Goal: Information Seeking & Learning: Find specific fact

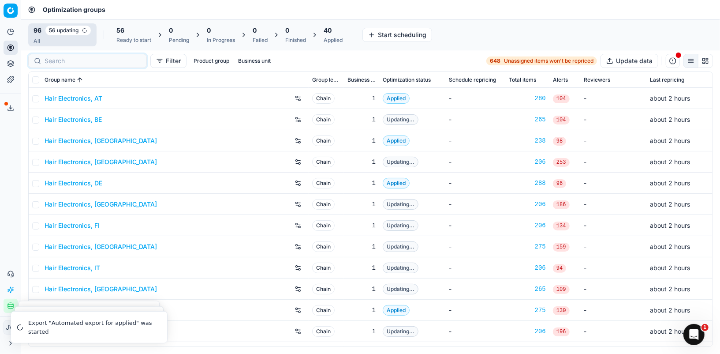
click at [56, 63] on input at bounding box center [93, 60] width 97 height 9
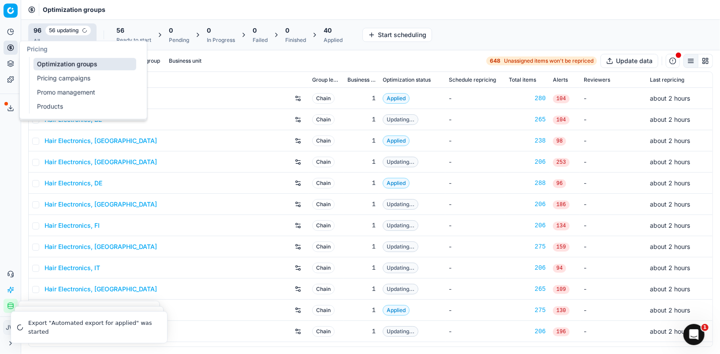
click at [13, 51] on icon at bounding box center [10, 47] width 7 height 7
click at [52, 67] on link "Optimization groups" at bounding box center [85, 64] width 103 height 12
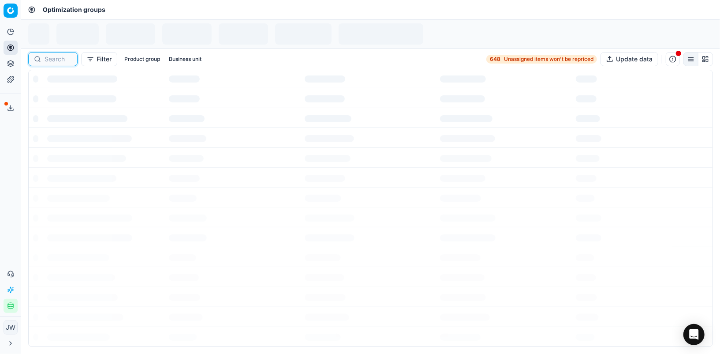
click at [51, 61] on input at bounding box center [58, 59] width 27 height 9
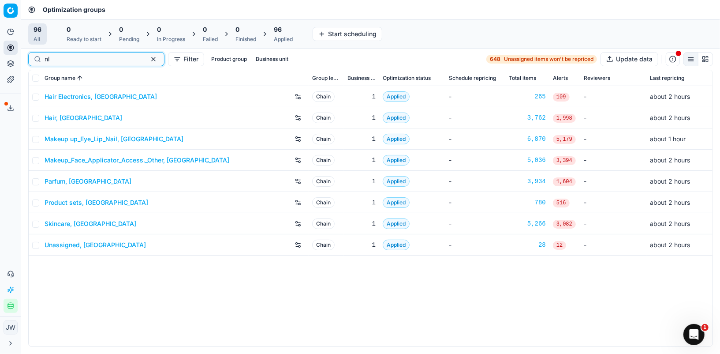
type input "nl"
click at [65, 180] on link "Parfum, [GEOGRAPHIC_DATA]" at bounding box center [88, 181] width 87 height 9
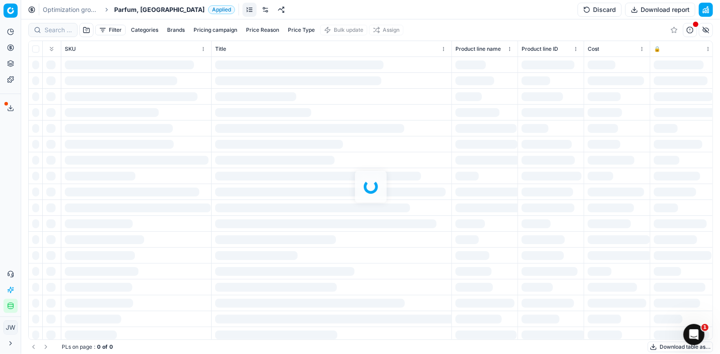
click at [57, 30] on div at bounding box center [370, 186] width 699 height 334
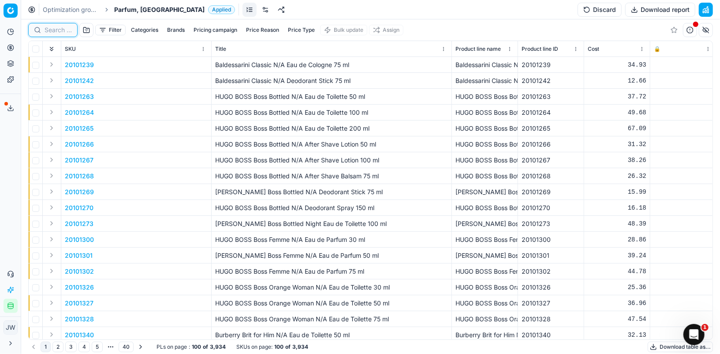
click at [57, 30] on input at bounding box center [58, 30] width 27 height 9
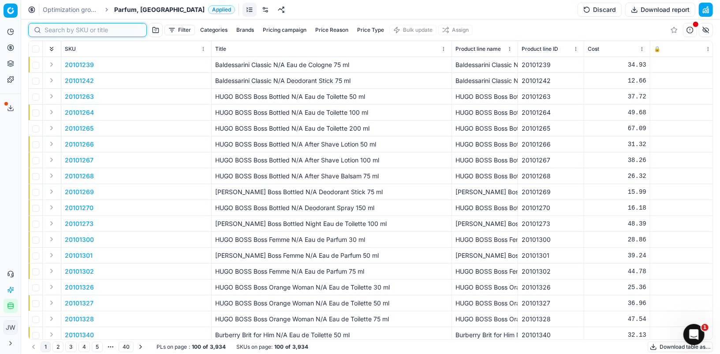
paste input "80066319-0001453"
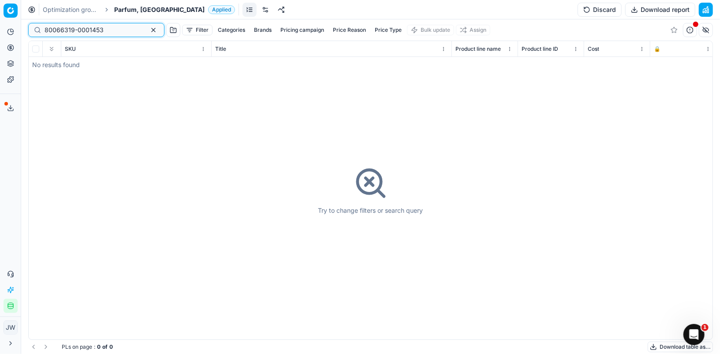
type input "80066319-0001453"
click at [148, 30] on button "button" at bounding box center [153, 30] width 11 height 11
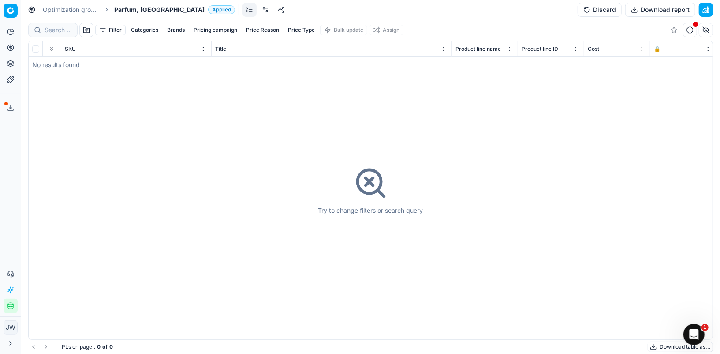
click at [15, 42] on button "Pricing" at bounding box center [11, 48] width 14 height 14
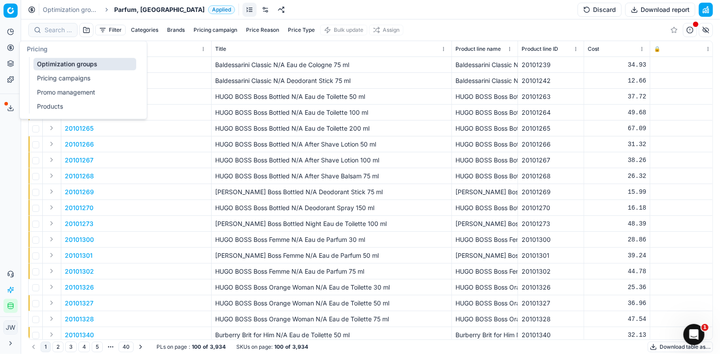
click at [43, 56] on div "Pricing" at bounding box center [83, 49] width 127 height 16
click at [48, 59] on link "Optimization groups" at bounding box center [85, 64] width 103 height 12
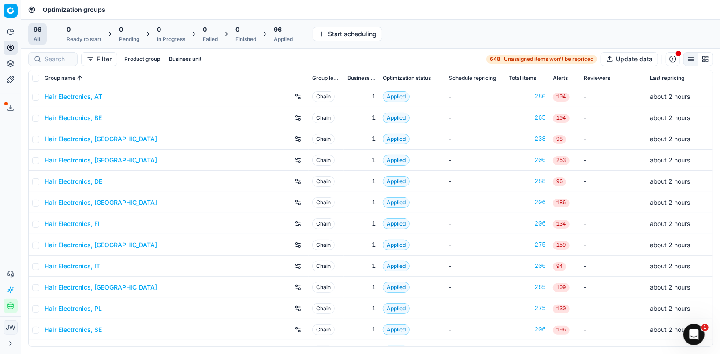
click at [52, 53] on div at bounding box center [52, 59] width 49 height 14
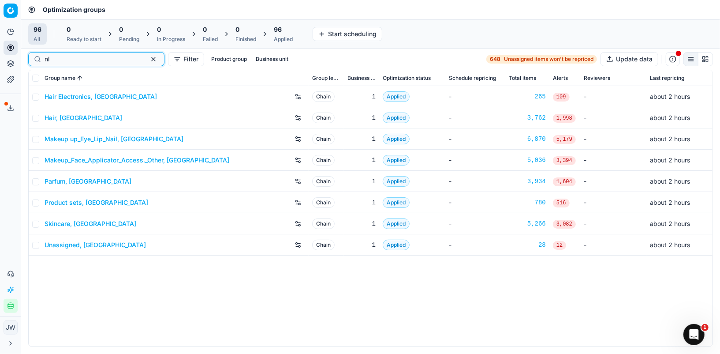
type input "nl"
click at [67, 202] on link "Product sets, [GEOGRAPHIC_DATA]" at bounding box center [97, 202] width 104 height 9
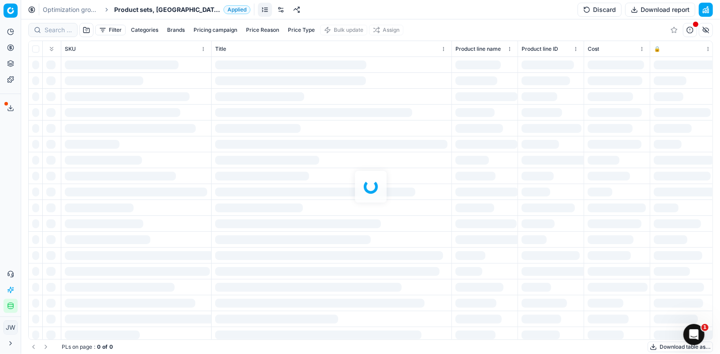
click at [47, 32] on div at bounding box center [370, 186] width 699 height 334
click at [54, 32] on div at bounding box center [370, 186] width 699 height 334
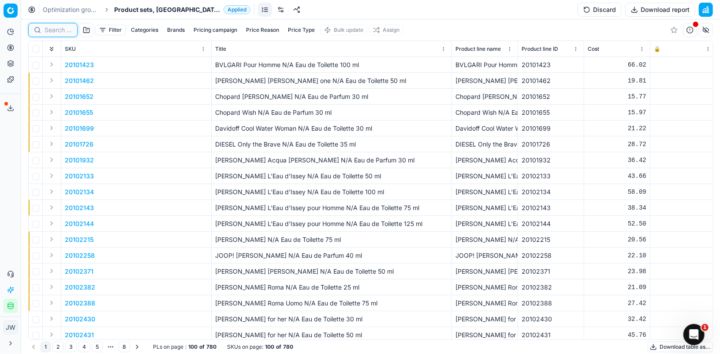
click at [58, 31] on input at bounding box center [58, 30] width 27 height 9
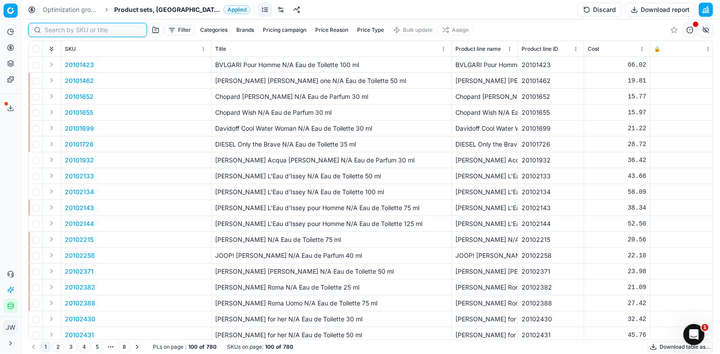
paste input "80066319-0001453"
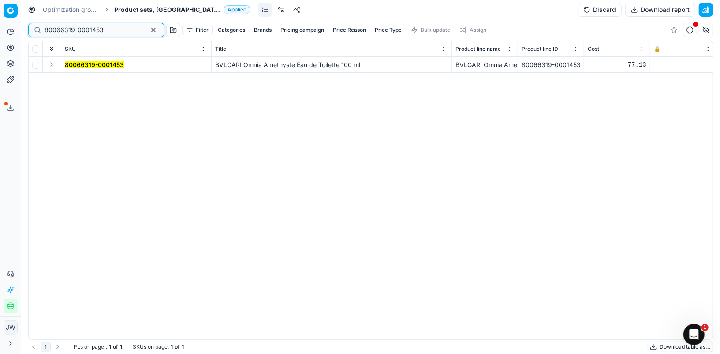
type input "80066319-0001453"
click at [55, 63] on button "Expand" at bounding box center [51, 64] width 11 height 11
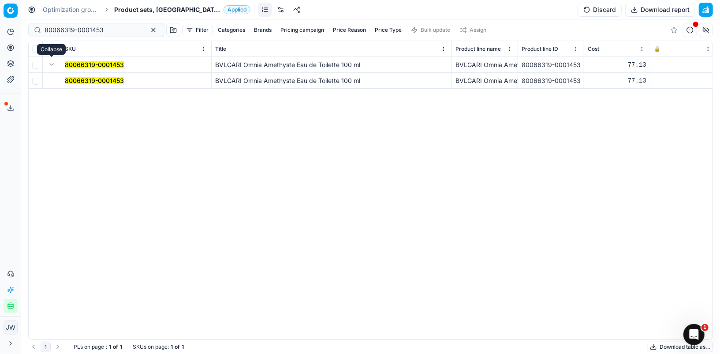
click at [66, 76] on span "80066319-0001453" at bounding box center [94, 80] width 59 height 9
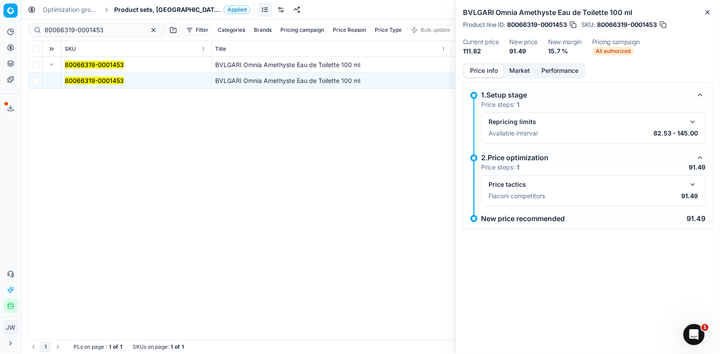
click at [74, 82] on mark "80066319-0001453" at bounding box center [94, 80] width 59 height 7
click at [693, 183] on button "button" at bounding box center [692, 184] width 11 height 11
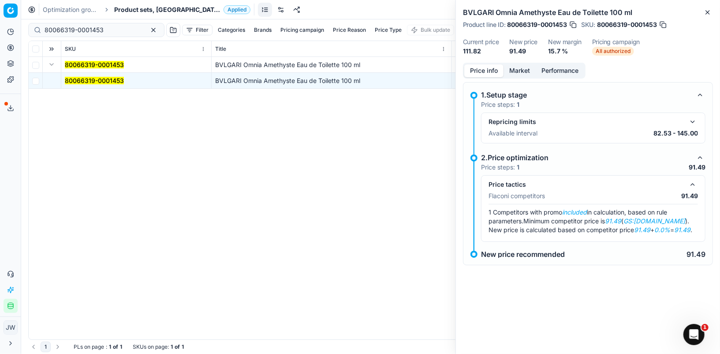
click at [524, 68] on button "Market" at bounding box center [519, 70] width 32 height 13
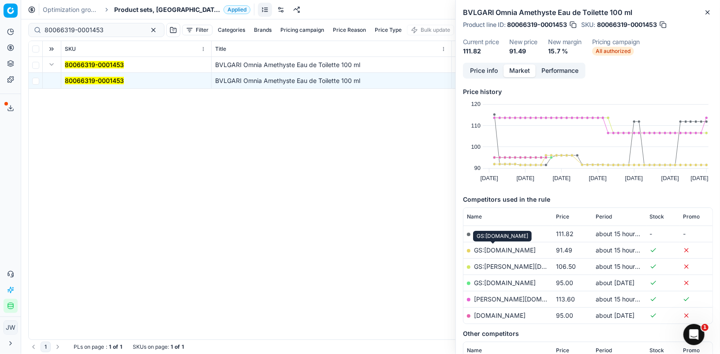
click at [494, 246] on link "GS:[DOMAIN_NAME]" at bounding box center [505, 249] width 62 height 7
click at [11, 45] on circle at bounding box center [10, 48] width 6 height 6
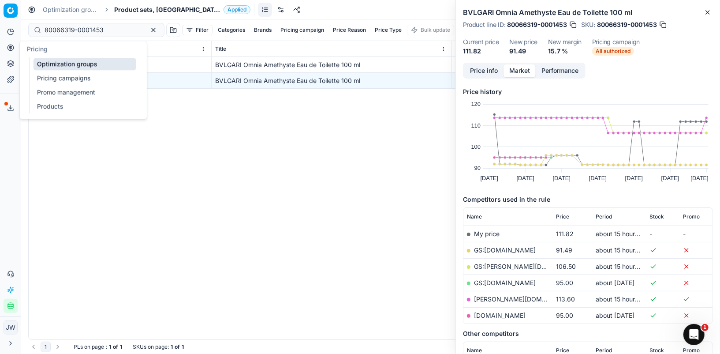
click at [47, 64] on link "Optimization groups" at bounding box center [85, 64] width 103 height 12
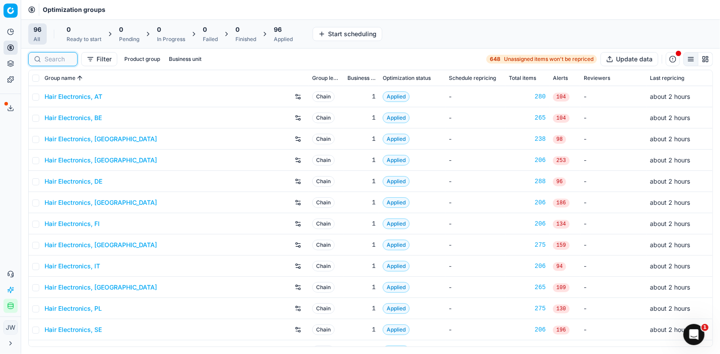
click at [56, 61] on input at bounding box center [58, 59] width 27 height 9
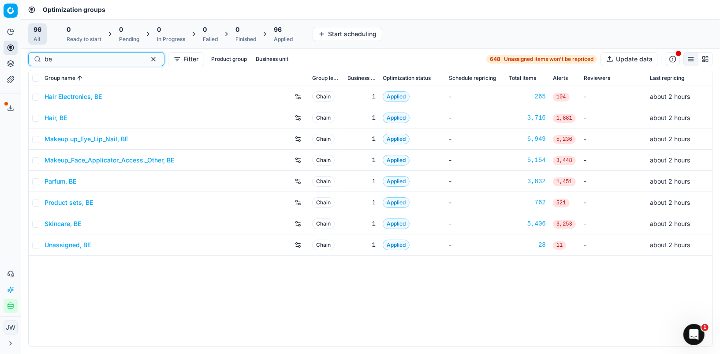
type input "be"
click at [69, 179] on link "Parfum, BE" at bounding box center [61, 181] width 32 height 9
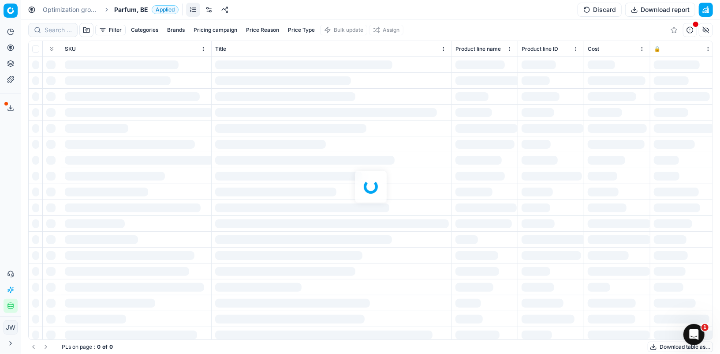
click at [59, 30] on div at bounding box center [370, 186] width 699 height 334
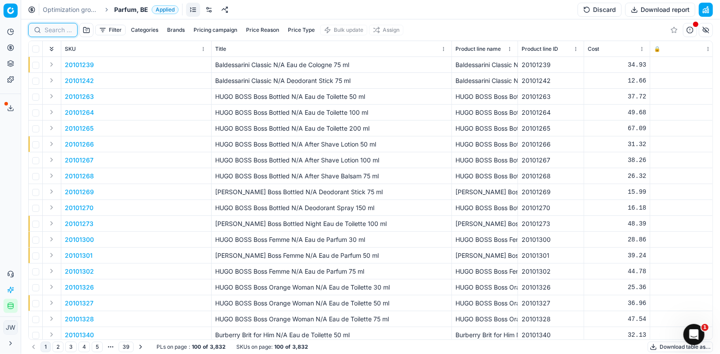
click at [59, 30] on input at bounding box center [58, 30] width 27 height 9
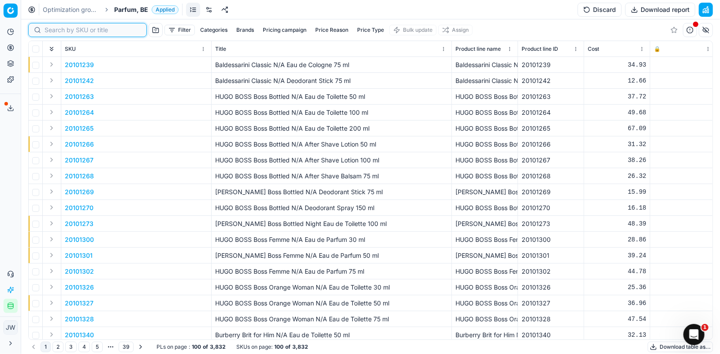
paste input "90001984-0002753"
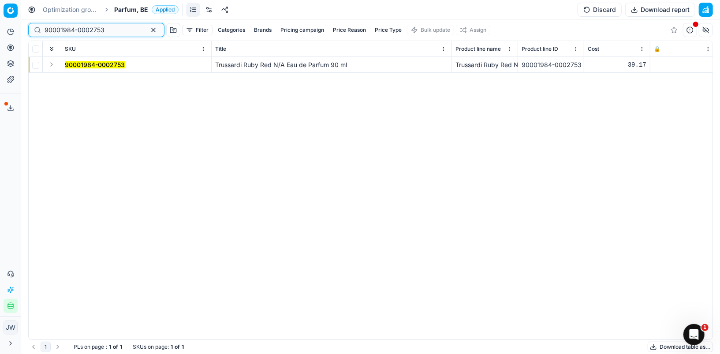
type input "90001984-0002753"
click at [49, 67] on button "Expand" at bounding box center [51, 64] width 11 height 11
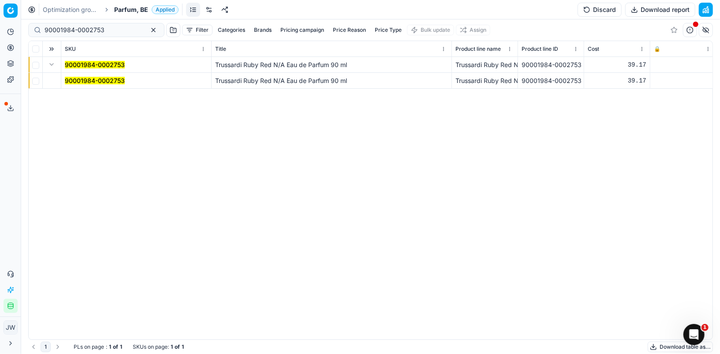
click at [72, 82] on mark "90001984-0002753" at bounding box center [95, 80] width 60 height 7
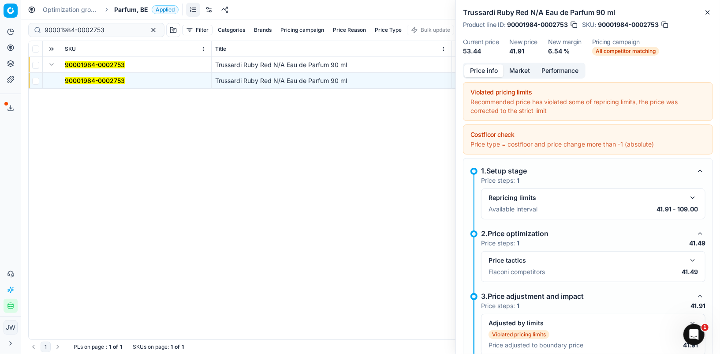
click at [691, 259] on button "button" at bounding box center [692, 260] width 11 height 11
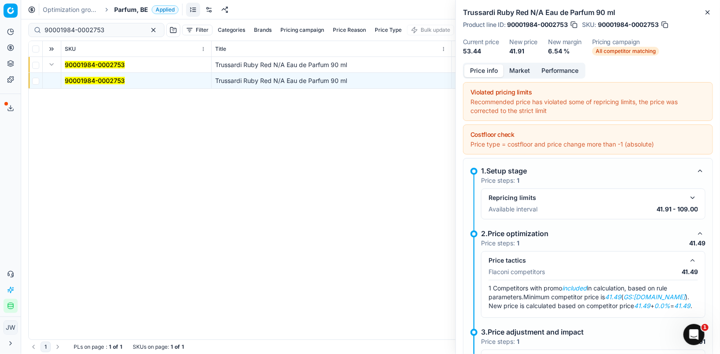
click at [521, 73] on button "Market" at bounding box center [519, 70] width 32 height 13
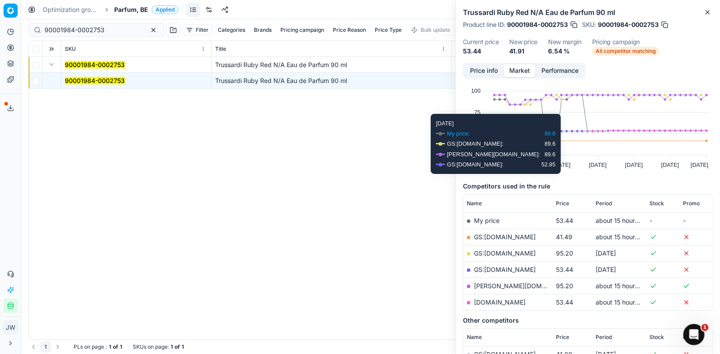
scroll to position [15, 0]
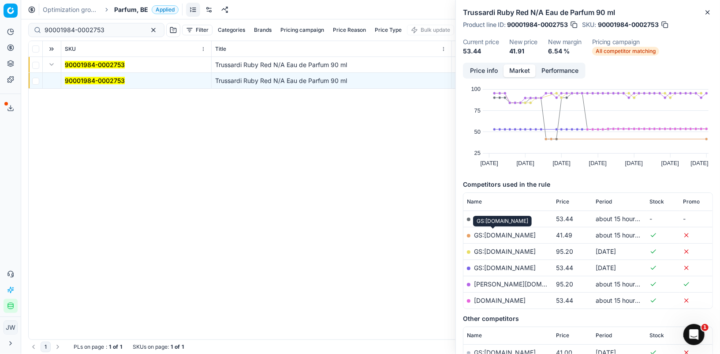
click at [481, 237] on link "GS:[DOMAIN_NAME]" at bounding box center [505, 234] width 62 height 7
click at [6, 57] on button "Product portfolio" at bounding box center [11, 63] width 14 height 14
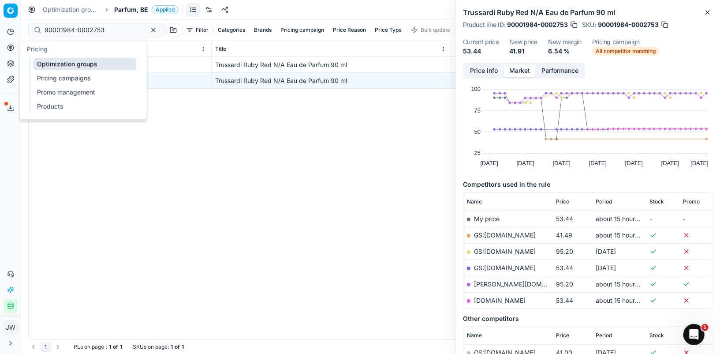
click at [8, 49] on circle at bounding box center [10, 48] width 6 height 6
click at [48, 59] on link "Optimization groups" at bounding box center [85, 64] width 103 height 12
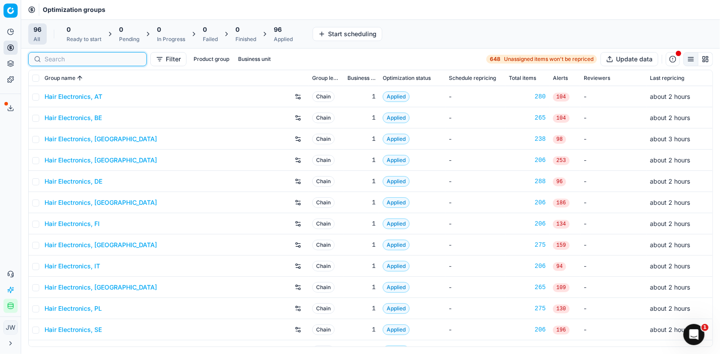
click at [57, 56] on input at bounding box center [93, 59] width 97 height 9
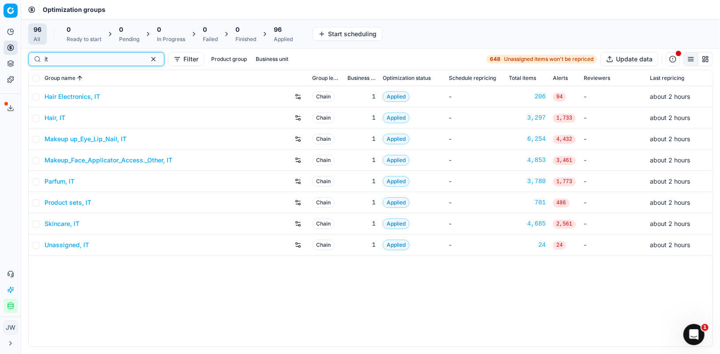
type input "it"
click at [57, 183] on link "Parfum, IT" at bounding box center [60, 181] width 30 height 9
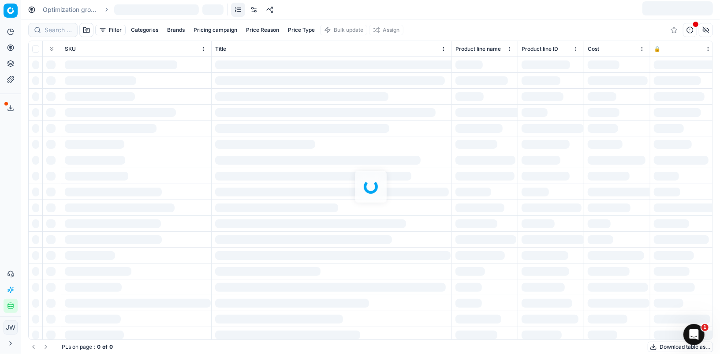
click at [47, 29] on div at bounding box center [370, 186] width 699 height 334
click at [59, 31] on div "Filter Categories Brands Pricing campaign Price Reason Price Type Bulk update A…" at bounding box center [370, 186] width 699 height 334
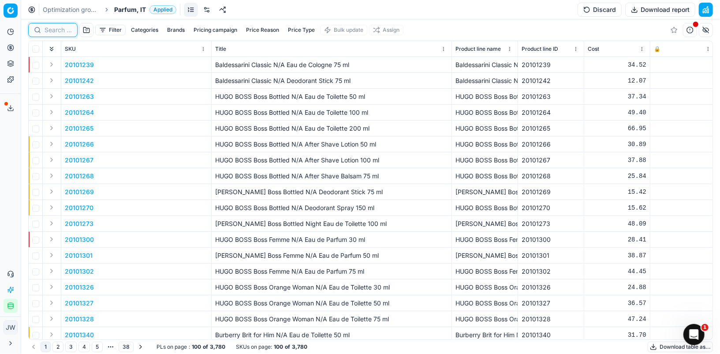
click at [55, 30] on input at bounding box center [58, 30] width 27 height 9
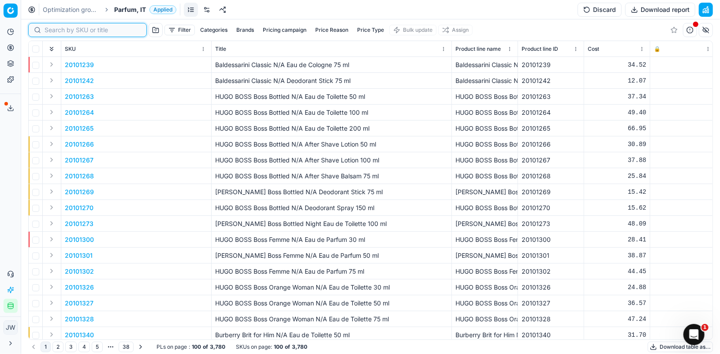
paste input "80027120-70"
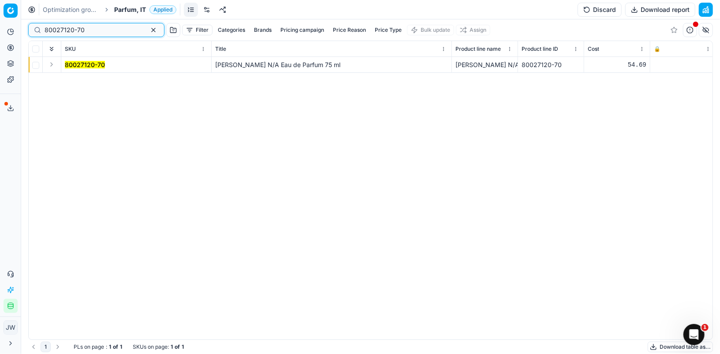
type input "80027120-70"
click at [50, 65] on button "Expand" at bounding box center [51, 64] width 11 height 11
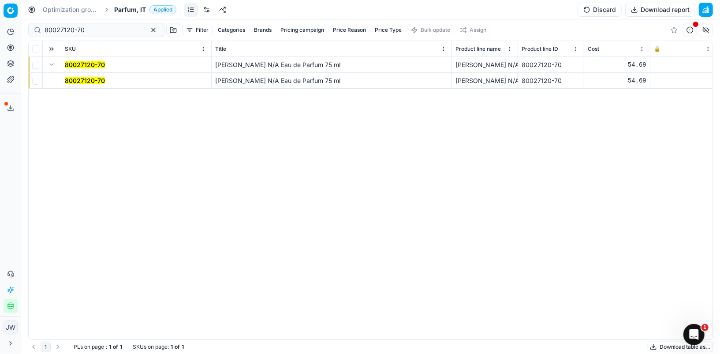
click at [88, 80] on mark "80027120-70" at bounding box center [85, 80] width 40 height 7
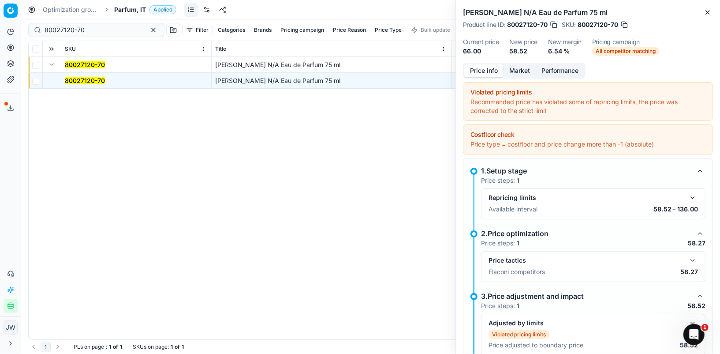
click at [693, 259] on button "button" at bounding box center [692, 260] width 11 height 11
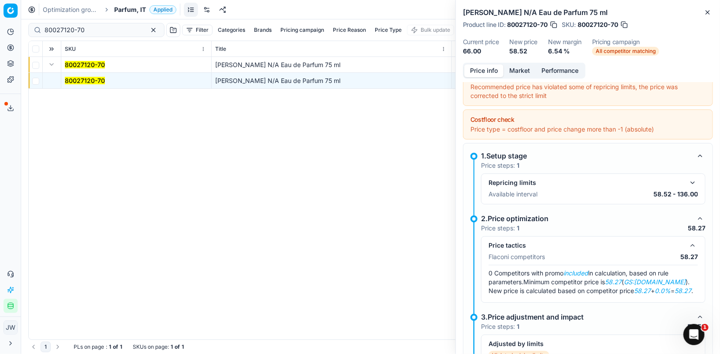
scroll to position [15, 0]
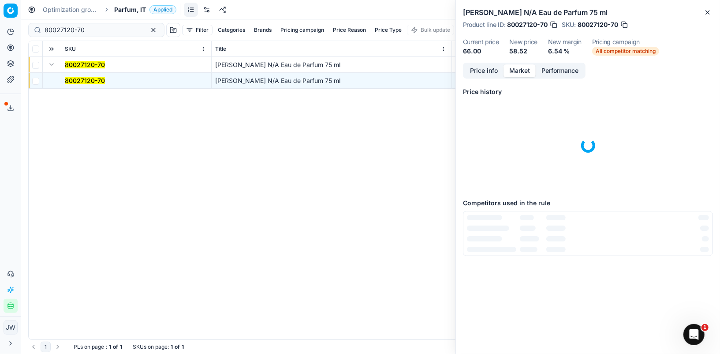
click at [521, 66] on button "Market" at bounding box center [519, 70] width 32 height 13
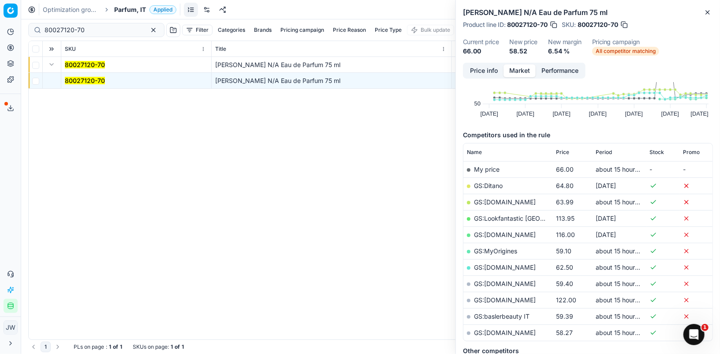
scroll to position [66, 0]
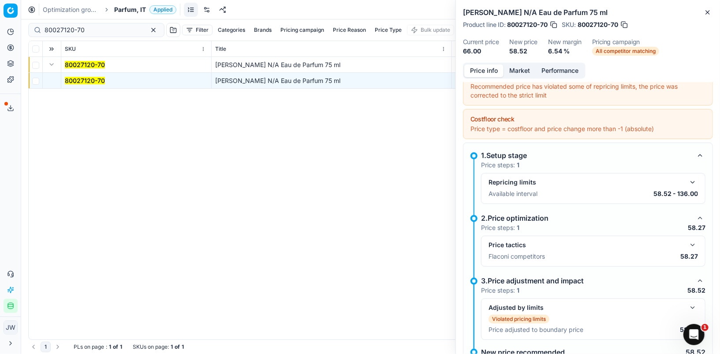
click at [486, 70] on button "Price info" at bounding box center [483, 70] width 39 height 13
click at [695, 240] on button "button" at bounding box center [692, 244] width 11 height 11
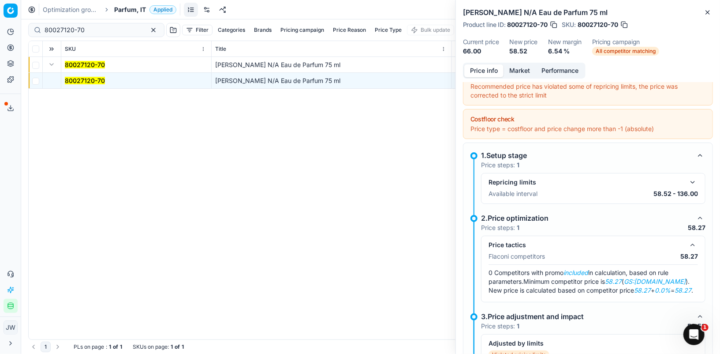
click at [693, 243] on button "button" at bounding box center [692, 244] width 11 height 11
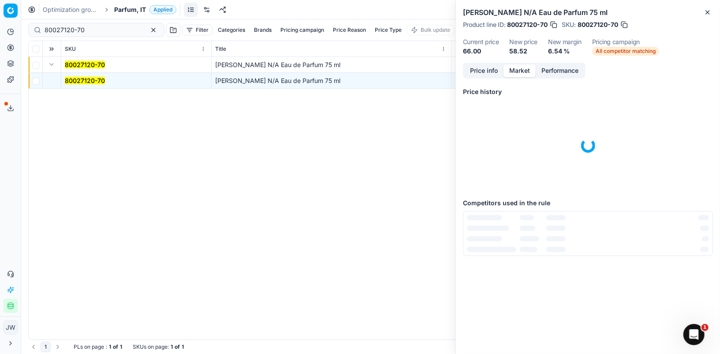
scroll to position [0, 0]
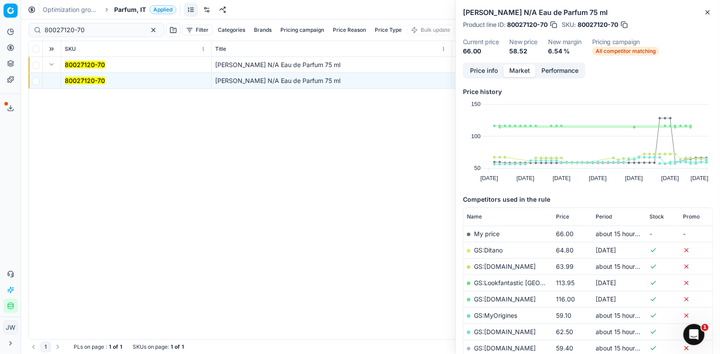
click at [519, 74] on button "Market" at bounding box center [519, 70] width 32 height 13
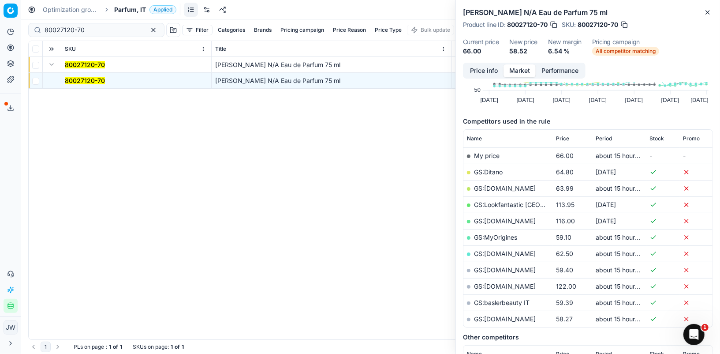
scroll to position [79, 0]
click at [501, 318] on link "GS:[DOMAIN_NAME]" at bounding box center [505, 316] width 62 height 7
click at [148, 30] on button "button" at bounding box center [153, 30] width 11 height 11
click at [45, 30] on input at bounding box center [58, 30] width 27 height 9
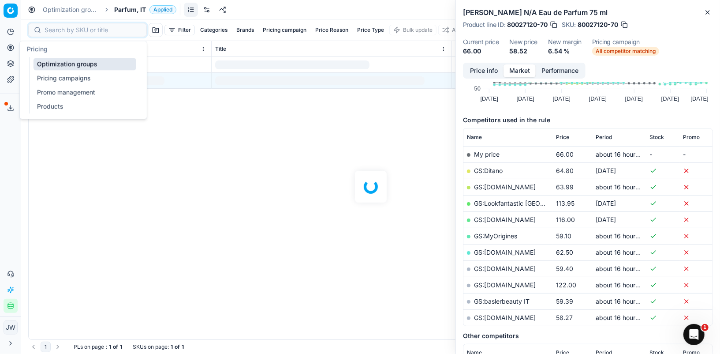
click at [12, 47] on icon at bounding box center [10, 47] width 7 height 7
click at [41, 66] on link "Optimization groups" at bounding box center [85, 64] width 103 height 12
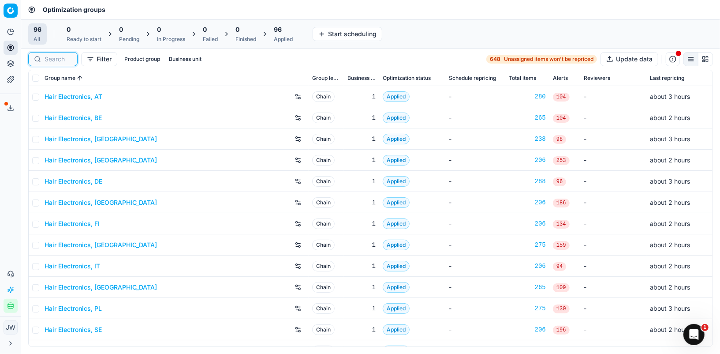
click at [67, 57] on input at bounding box center [58, 59] width 27 height 9
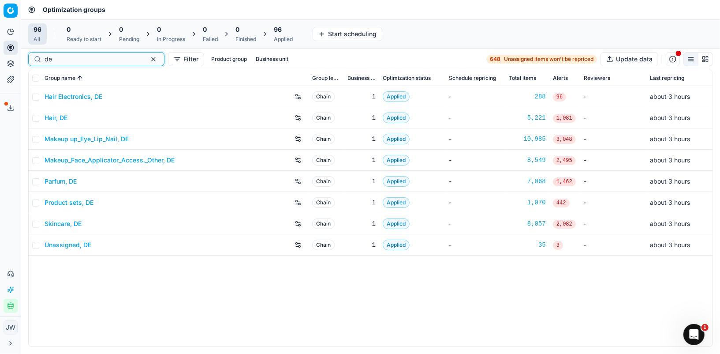
type input "de"
click at [148, 55] on button "button" at bounding box center [153, 59] width 11 height 11
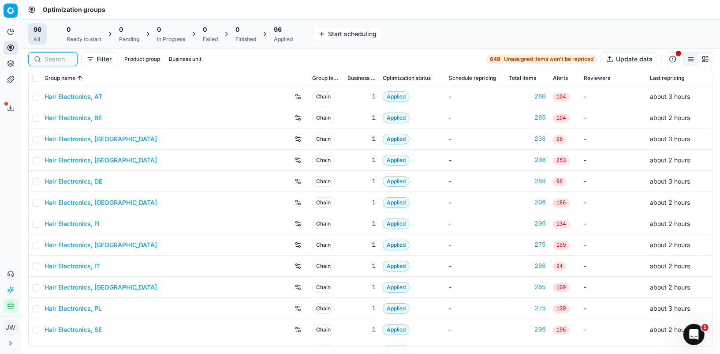
click at [80, 58] on div "Filter Product group Business unit" at bounding box center [116, 59] width 177 height 14
click at [58, 61] on input at bounding box center [93, 59] width 97 height 9
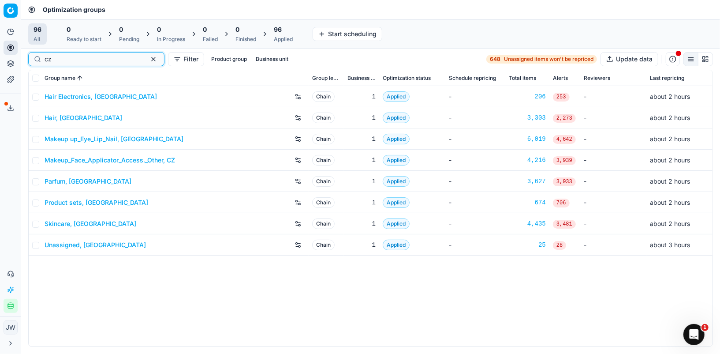
type input "cz"
click at [66, 175] on div "Parfum, [GEOGRAPHIC_DATA]" at bounding box center [175, 181] width 261 height 14
click at [66, 180] on link "Parfum, [GEOGRAPHIC_DATA]" at bounding box center [88, 181] width 87 height 9
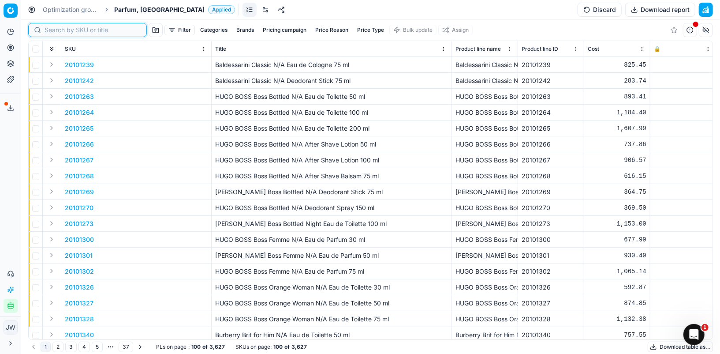
click at [48, 26] on input at bounding box center [93, 30] width 97 height 9
paste input "20102134"
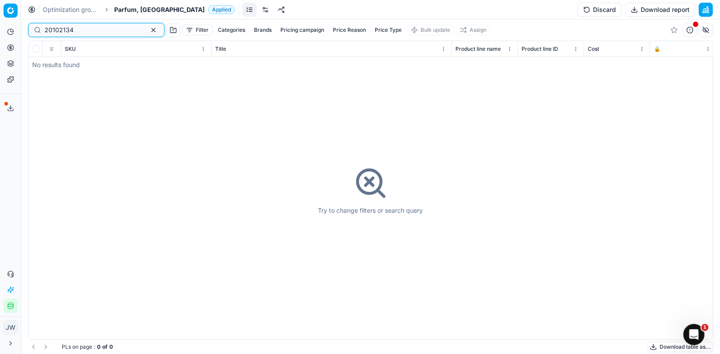
drag, startPoint x: 82, startPoint y: 27, endPoint x: 28, endPoint y: 16, distance: 54.9
click at [28, 16] on div "Optimization groups Parfum, CZ Applied Discard Download report 20102134 Filter …" at bounding box center [370, 177] width 699 height 354
paste input "80004581-90"
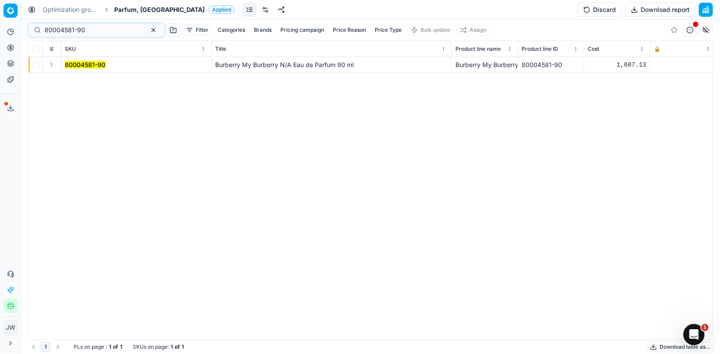
click at [55, 64] on button "Expand" at bounding box center [51, 64] width 11 height 11
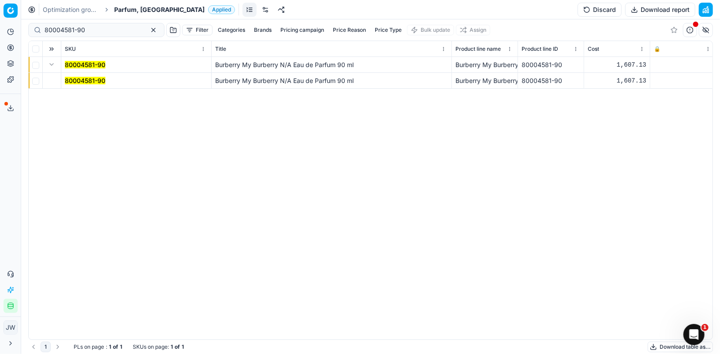
click at [73, 79] on mark "80004581-90" at bounding box center [85, 80] width 41 height 7
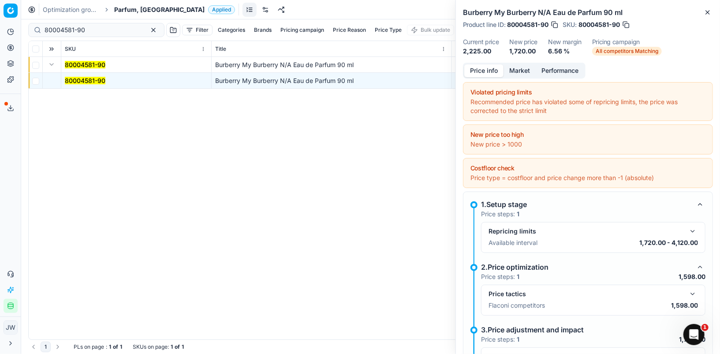
click at [693, 289] on button "button" at bounding box center [692, 293] width 11 height 11
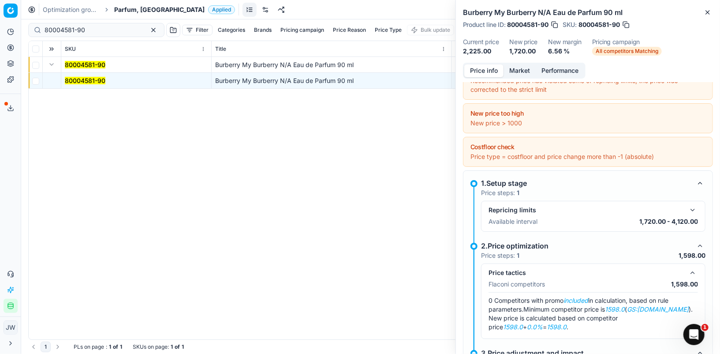
scroll to position [25, 0]
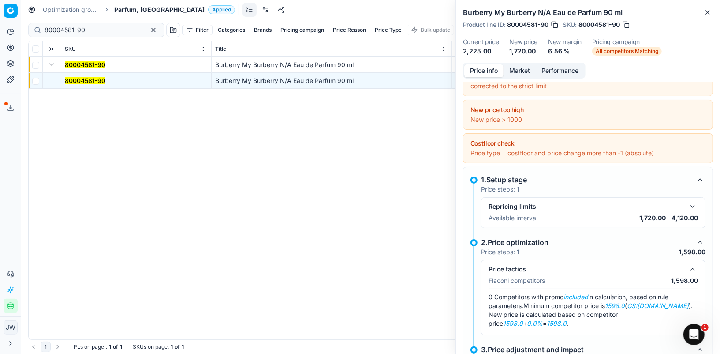
click at [523, 69] on button "Market" at bounding box center [519, 70] width 32 height 13
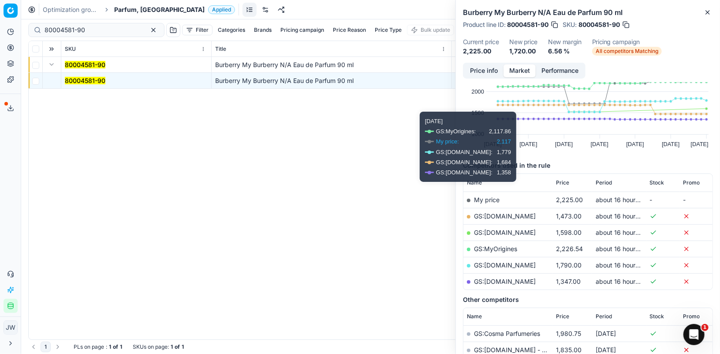
scroll to position [41, 0]
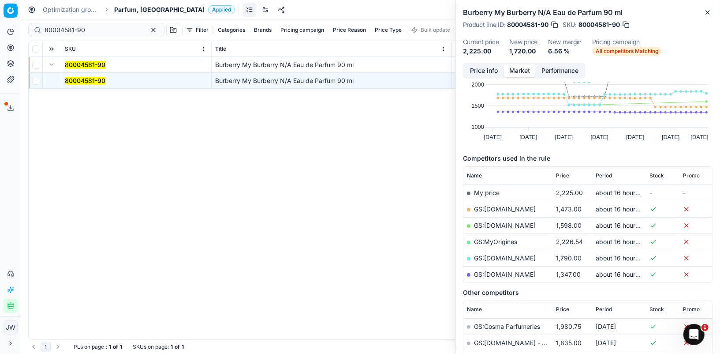
click at [503, 224] on link "GS:[DOMAIN_NAME]" at bounding box center [505, 224] width 62 height 7
drag, startPoint x: 102, startPoint y: 30, endPoint x: 43, endPoint y: 19, distance: 60.0
click at [43, 19] on div "80004581-90 Filter Categories Brands Pricing campaign Price Reason Price Type B…" at bounding box center [370, 29] width 685 height 21
paste input "90004643-0006973"
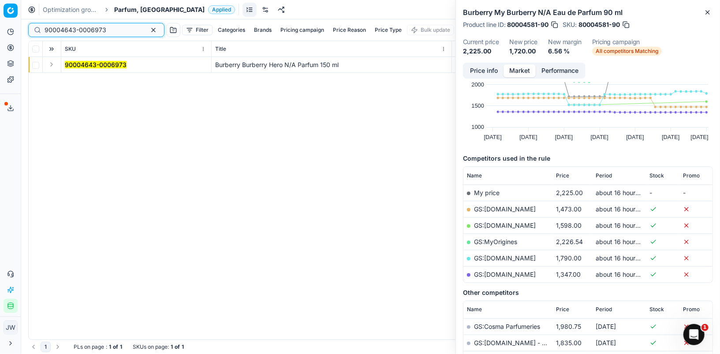
type input "90004643-0006973"
click at [52, 63] on button "Expand" at bounding box center [51, 64] width 11 height 11
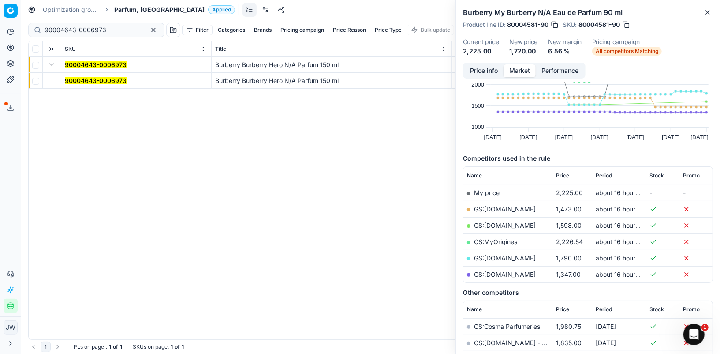
click at [70, 81] on mark "90004643-0006973" at bounding box center [96, 80] width 62 height 7
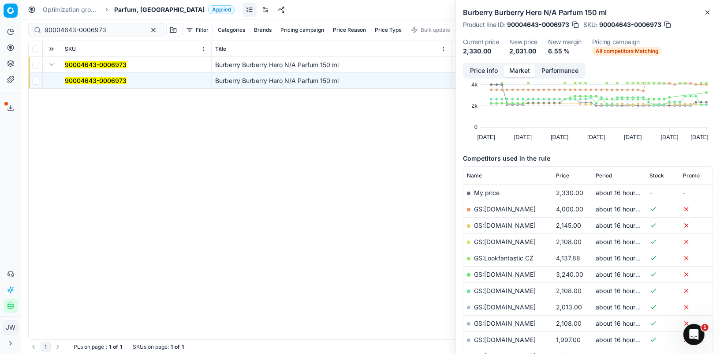
click at [491, 69] on button "Price info" at bounding box center [483, 70] width 39 height 13
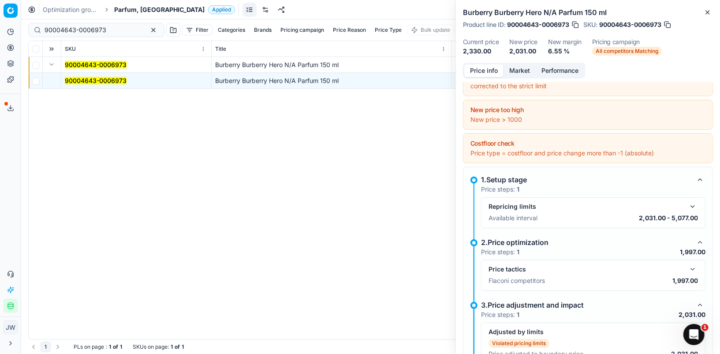
click at [691, 264] on button "button" at bounding box center [692, 269] width 11 height 11
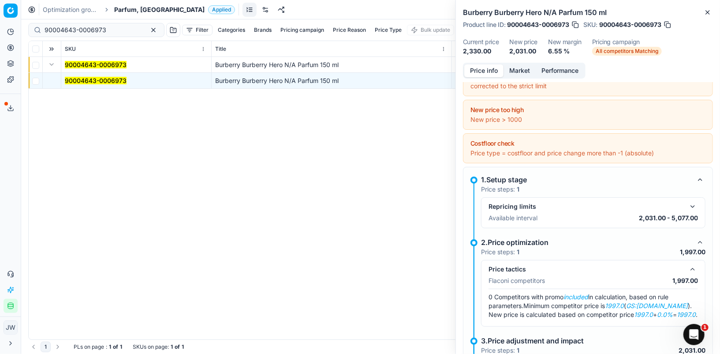
click at [691, 264] on button "button" at bounding box center [692, 269] width 11 height 11
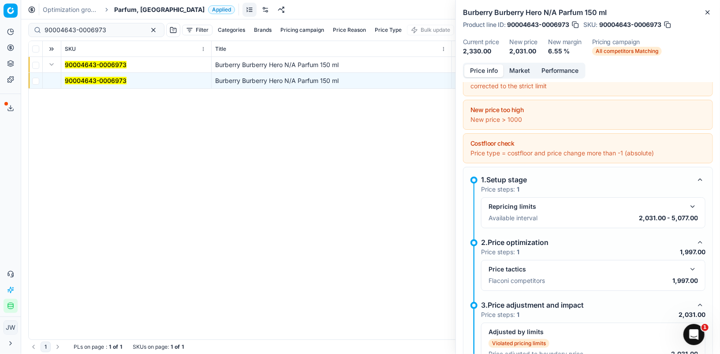
click at [522, 72] on button "Market" at bounding box center [519, 70] width 32 height 13
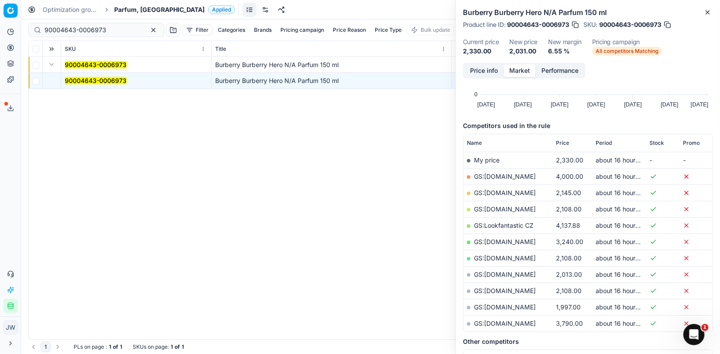
scroll to position [75, 0]
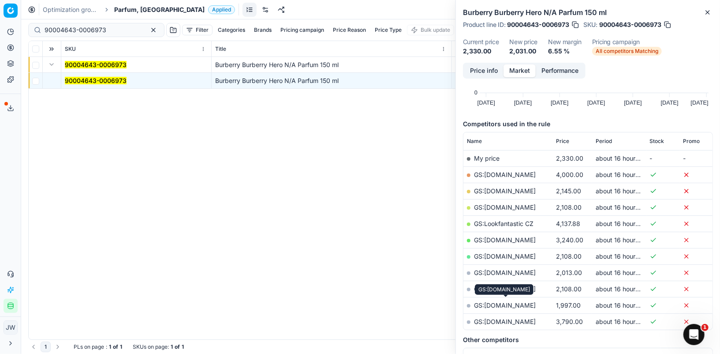
click at [509, 301] on link "GS:[DOMAIN_NAME]" at bounding box center [505, 304] width 62 height 7
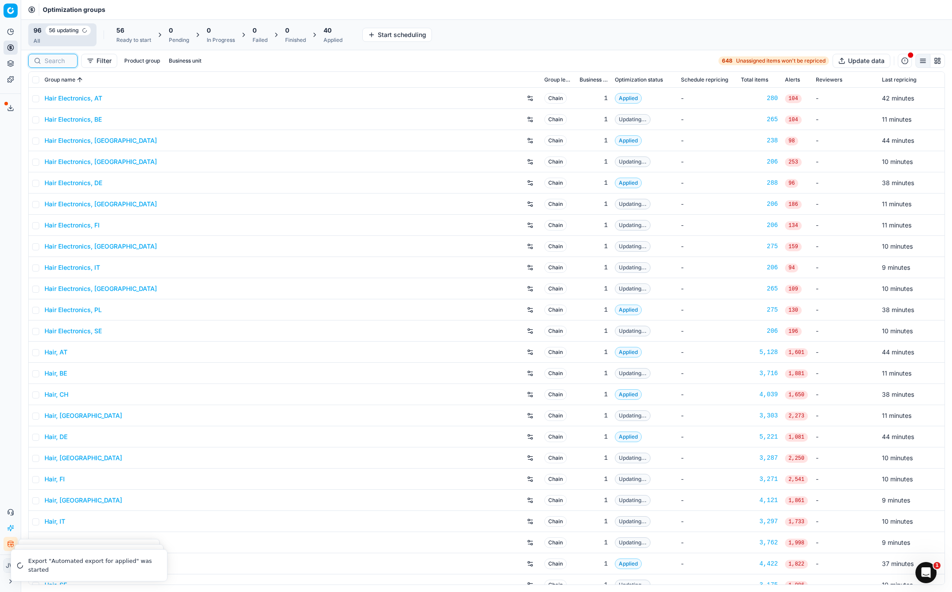
click at [45, 62] on input at bounding box center [58, 60] width 27 height 9
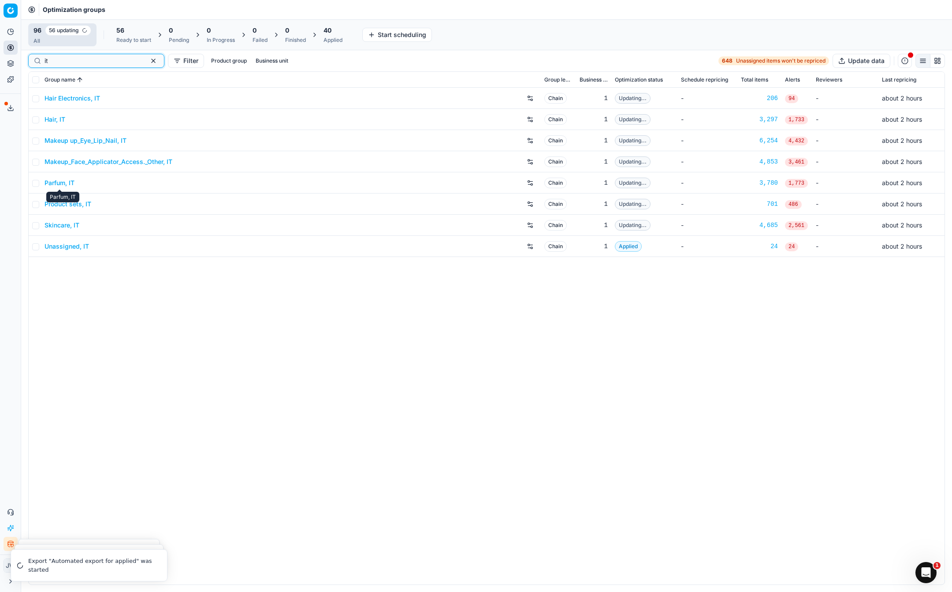
type input "it"
click at [68, 184] on link "Parfum, IT" at bounding box center [60, 183] width 30 height 9
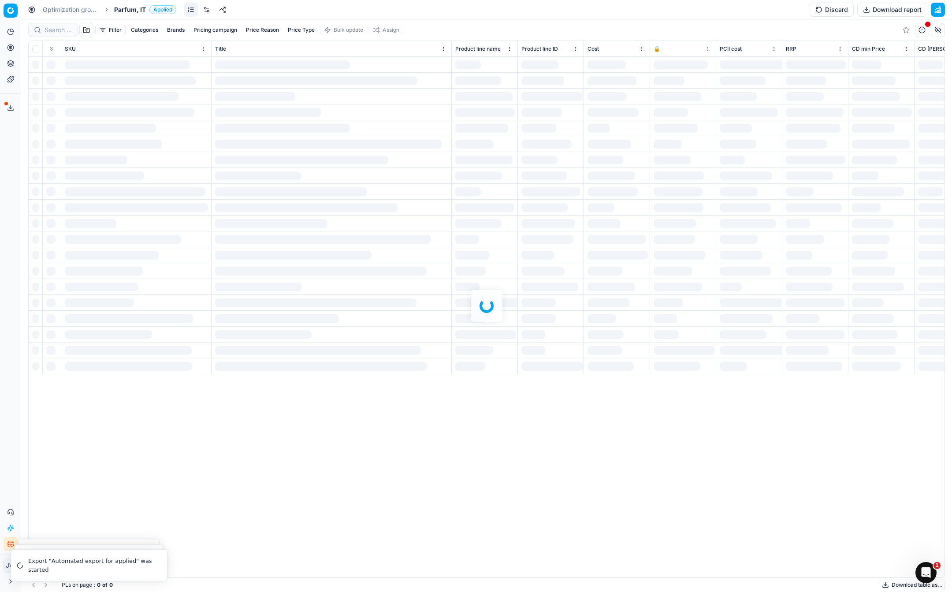
click at [207, 5] on link at bounding box center [207, 10] width 14 height 14
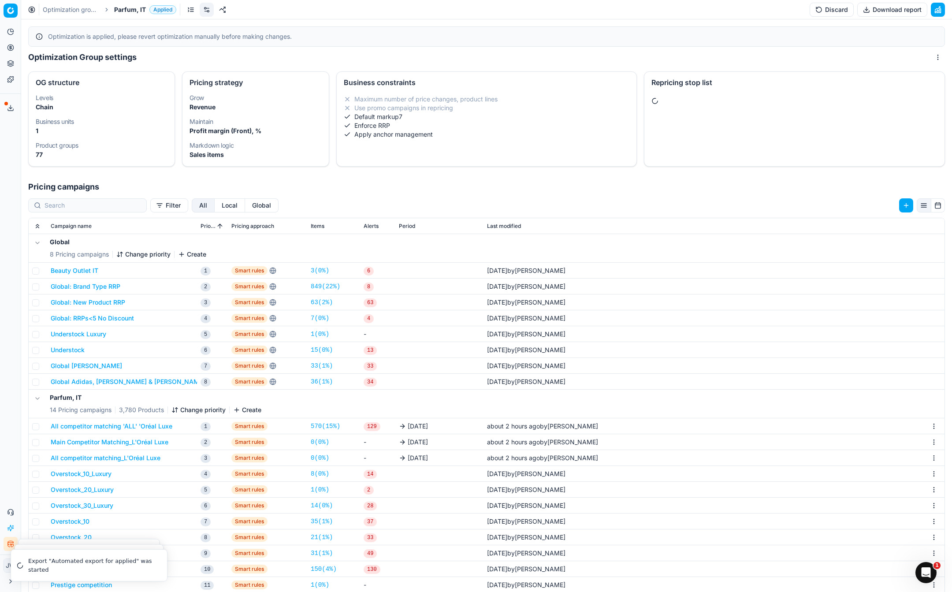
click at [215, 209] on button "Local" at bounding box center [230, 205] width 30 height 14
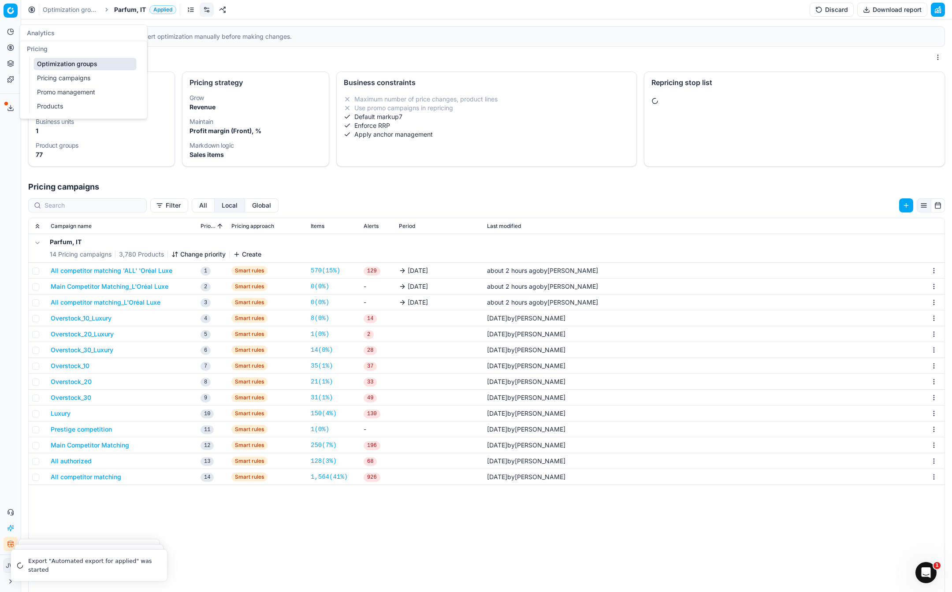
click at [10, 47] on icon at bounding box center [10, 47] width 7 height 7
click at [52, 62] on link "Optimization groups" at bounding box center [85, 64] width 103 height 12
